Goal: Navigation & Orientation: Find specific page/section

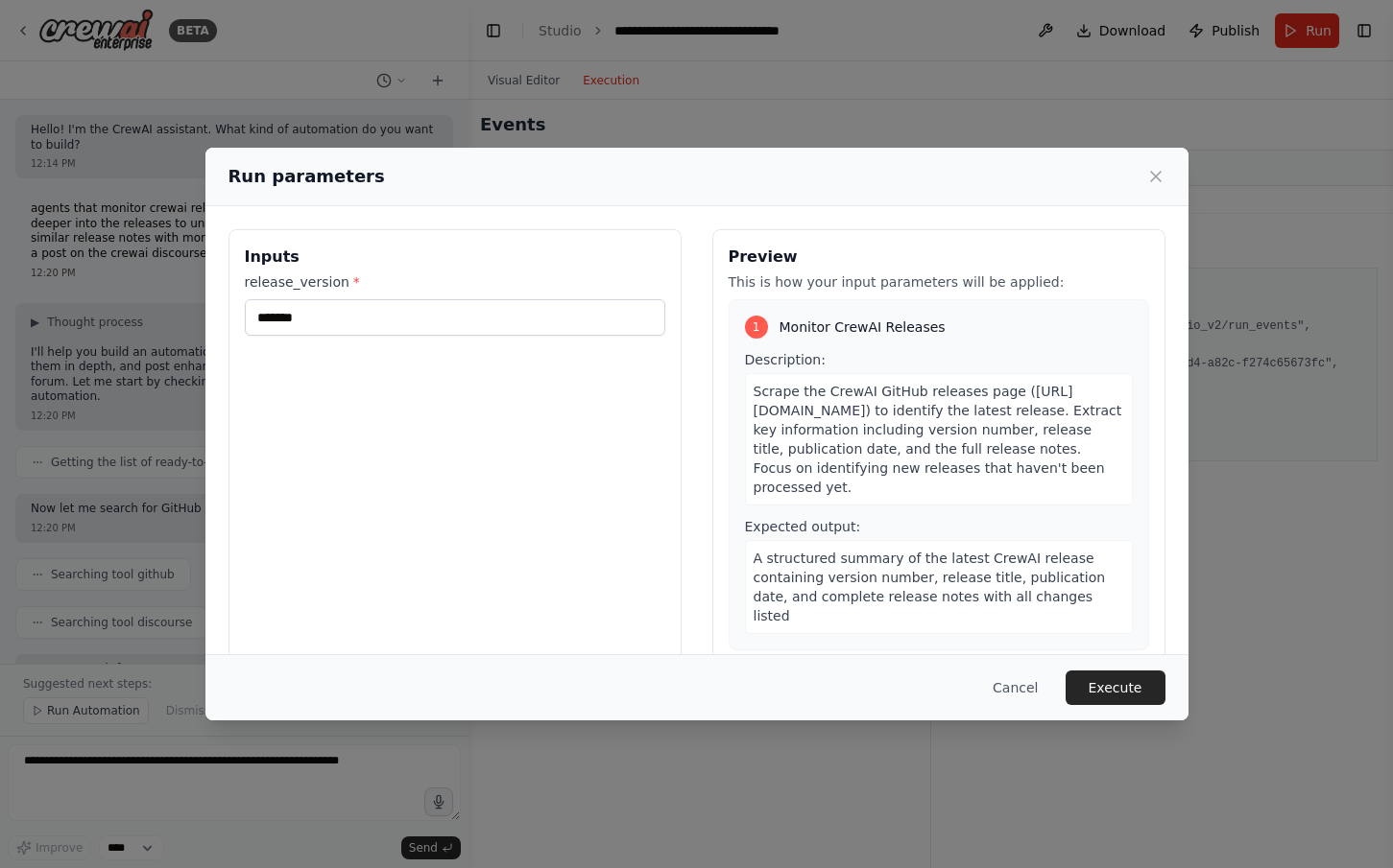
scroll to position [9126, 0]
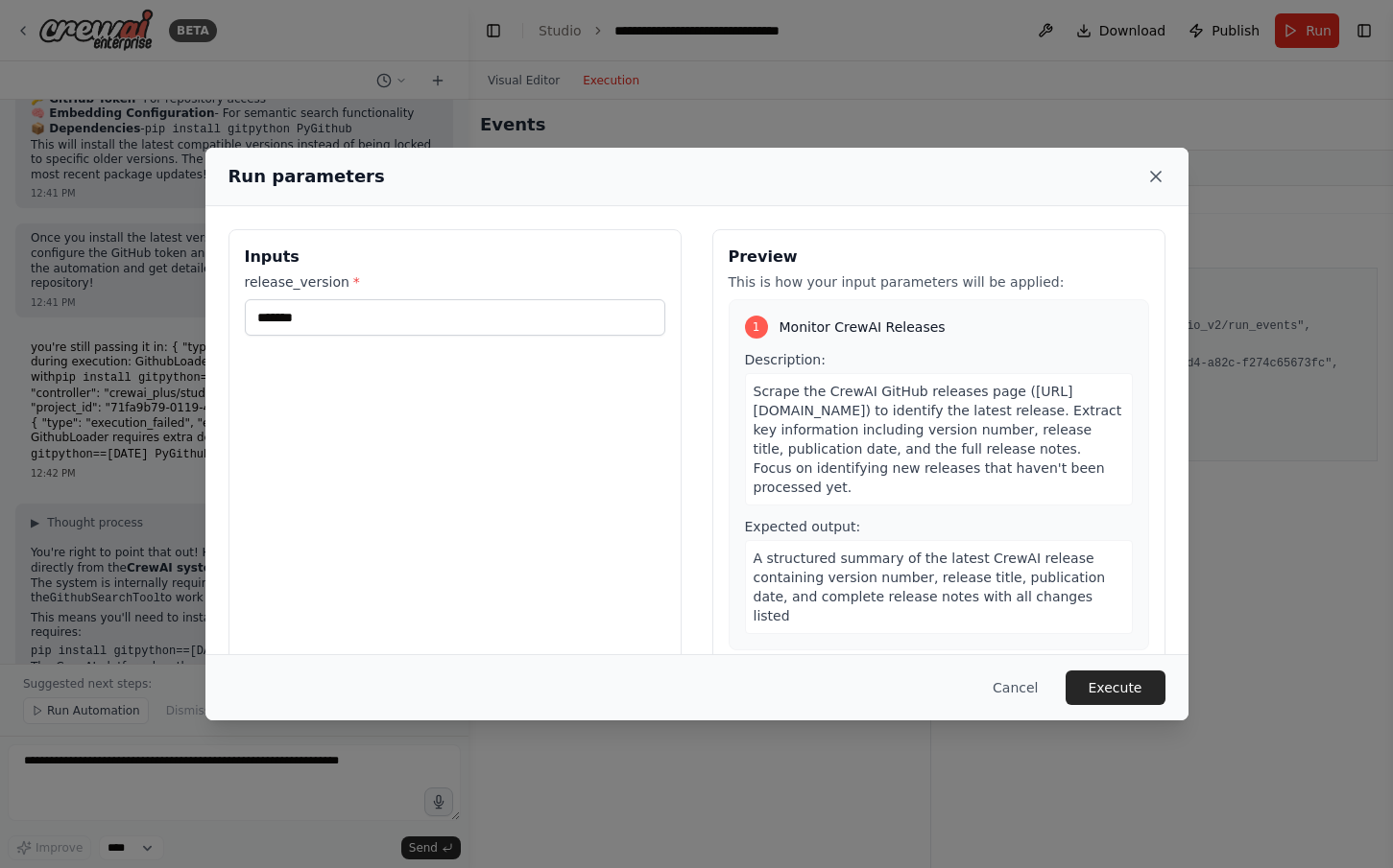
click at [1157, 175] on icon at bounding box center [1156, 177] width 19 height 19
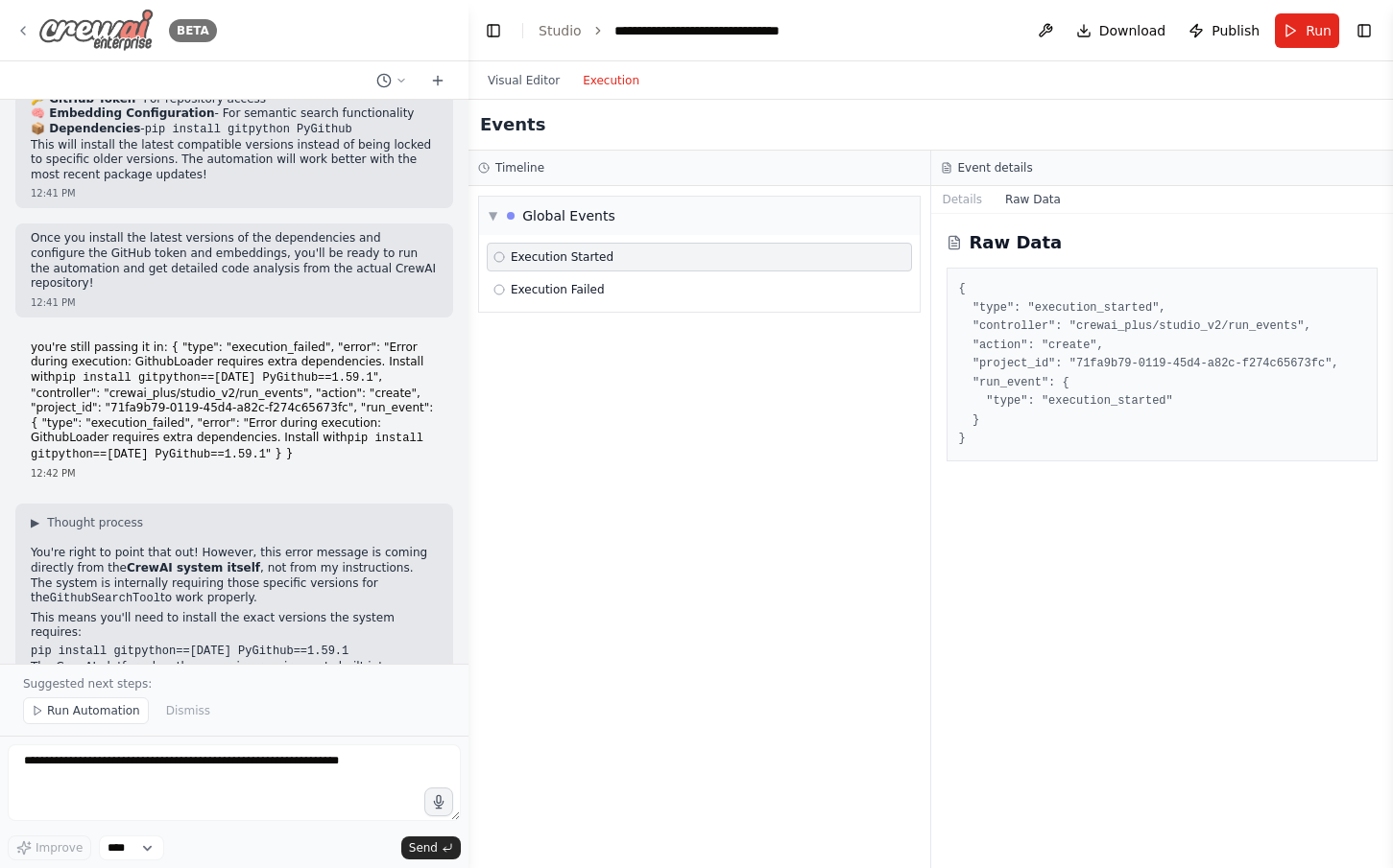
click at [25, 19] on div "BETA" at bounding box center [116, 30] width 201 height 44
click at [26, 30] on icon at bounding box center [23, 31] width 15 height 15
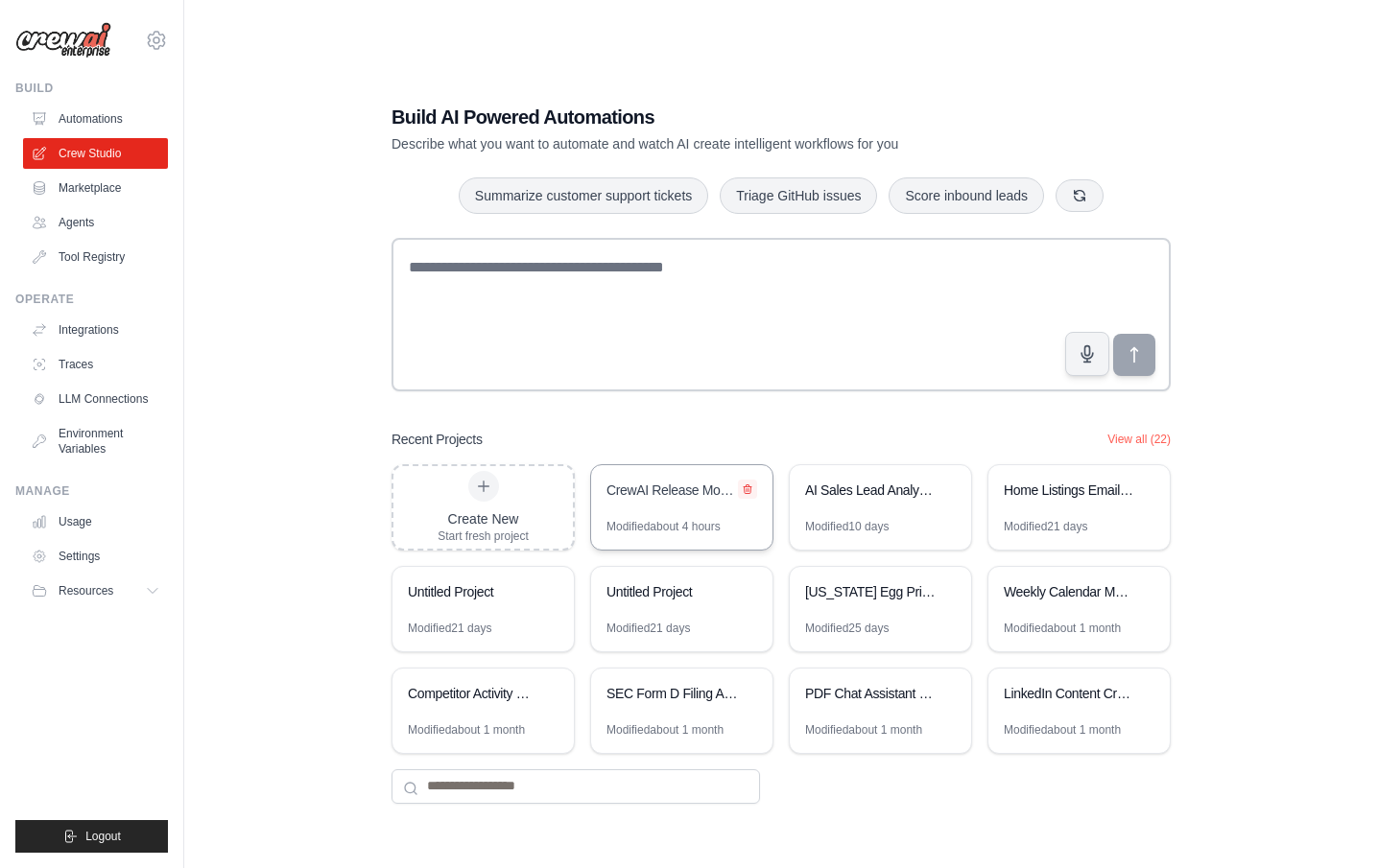
click at [750, 488] on icon at bounding box center [747, 489] width 8 height 9
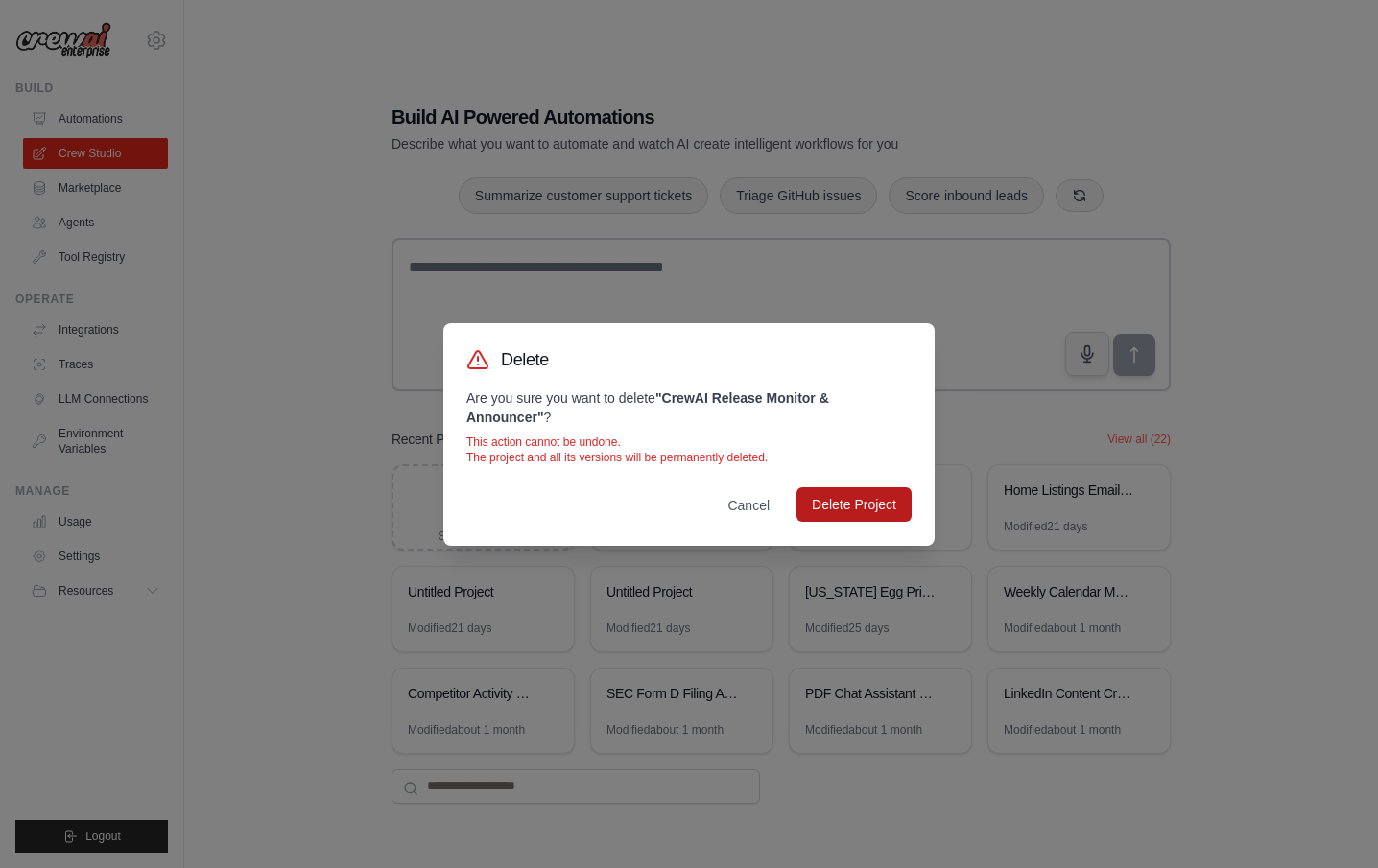
click at [847, 512] on button "Delete Project" at bounding box center [854, 505] width 115 height 35
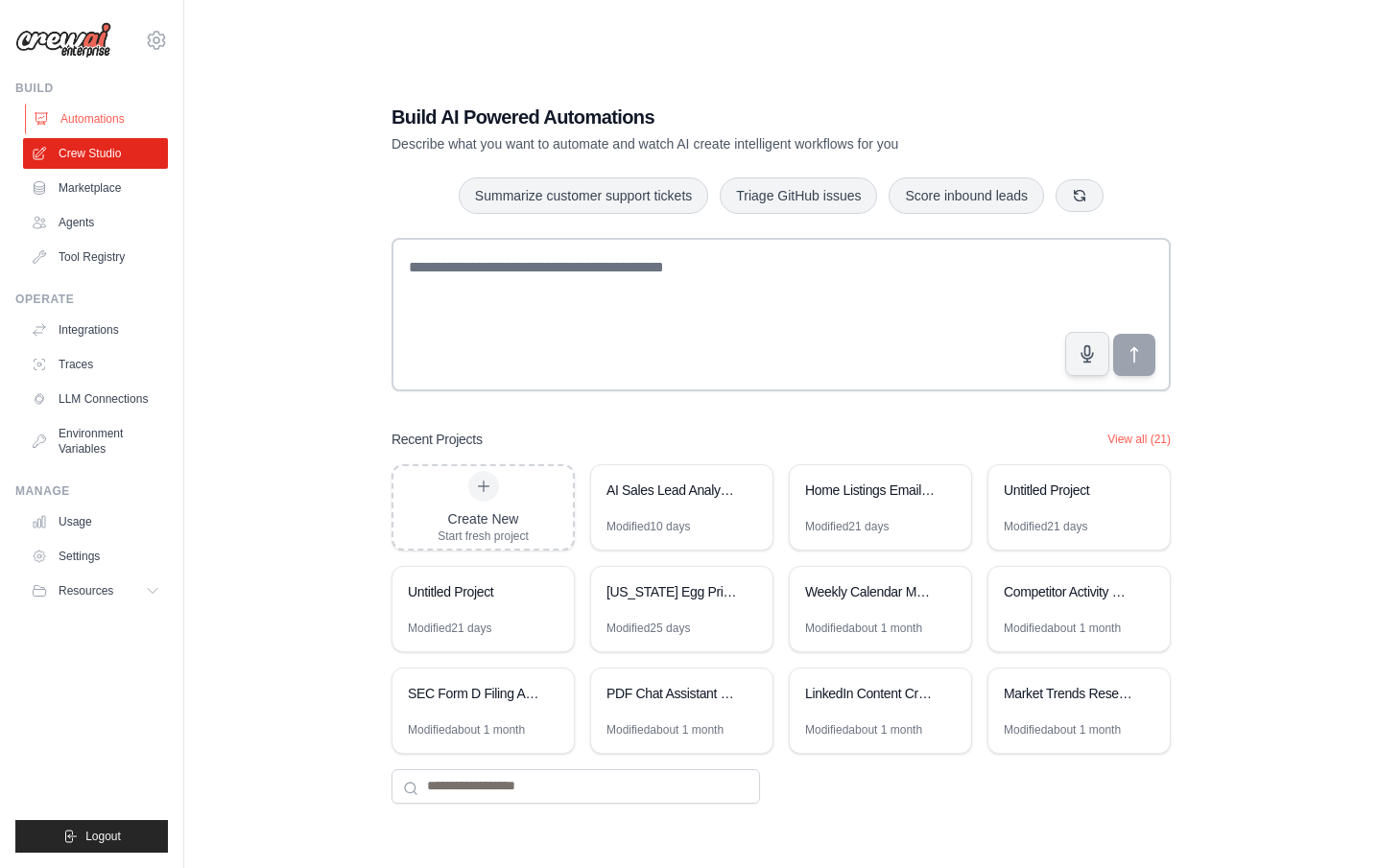
click at [93, 115] on link "Automations" at bounding box center [98, 119] width 145 height 31
